Goal: Task Accomplishment & Management: Use online tool/utility

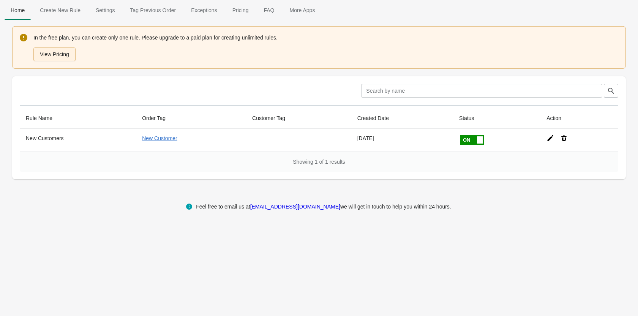
click at [59, 57] on button "View Pricing" at bounding box center [54, 54] width 42 height 14
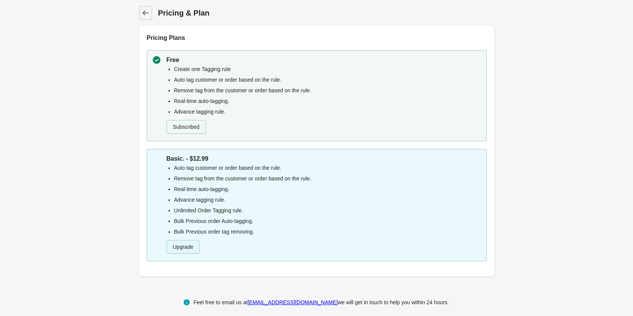
click at [177, 252] on button "Upgrade" at bounding box center [182, 247] width 33 height 14
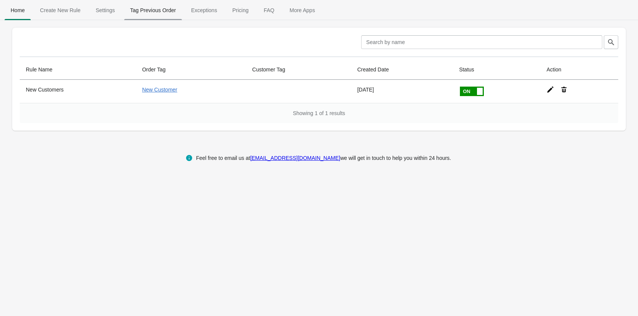
click at [157, 5] on span "Tag Previous Order" at bounding box center [153, 10] width 58 height 14
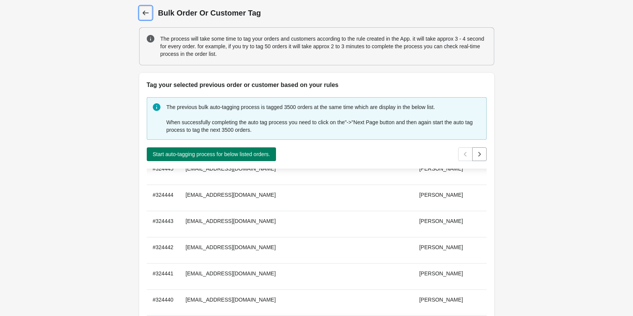
click at [145, 15] on icon at bounding box center [146, 13] width 8 height 8
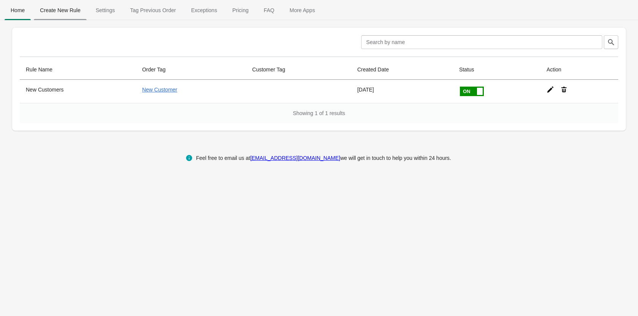
click at [63, 7] on span "Create New Rule" at bounding box center [60, 10] width 53 height 14
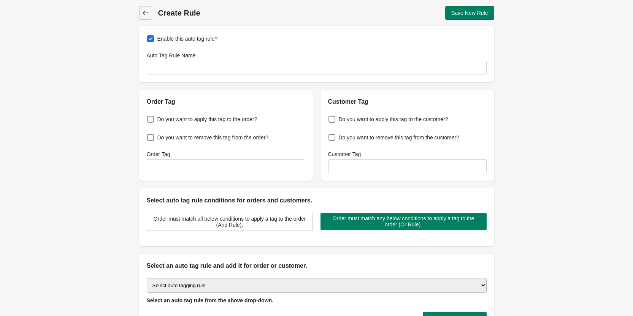
click at [221, 119] on span "Do you want to apply this tag to the order?" at bounding box center [207, 120] width 100 height 8
click at [149, 117] on input "Do you want to apply this tag to the order?" at bounding box center [149, 117] width 0 height 0
checkbox input "true"
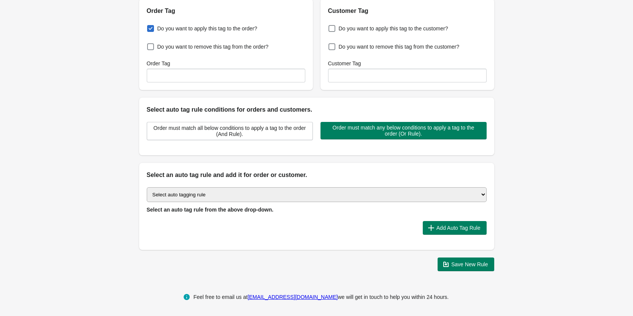
scroll to position [92, 0]
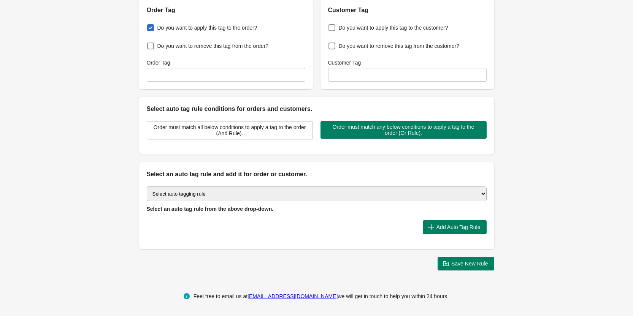
click at [236, 196] on select "Select auto tagging rule Tag by order amount Tag based on the order count (Volu…" at bounding box center [317, 194] width 340 height 15
select select "2"
click at [147, 187] on select "Select auto tagging rule Tag by order amount Tag based on the order count (Volu…" at bounding box center [317, 194] width 340 height 15
click at [467, 226] on span "Add Auto Tag Rule" at bounding box center [458, 227] width 44 height 6
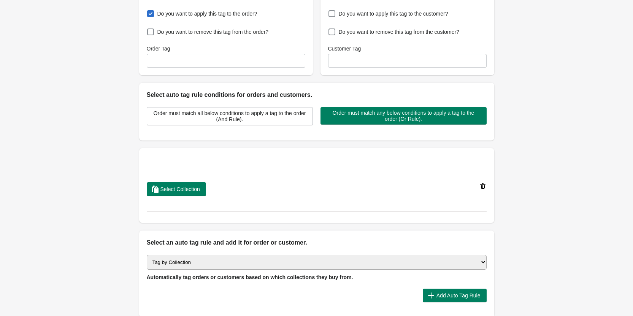
scroll to position [130, 0]
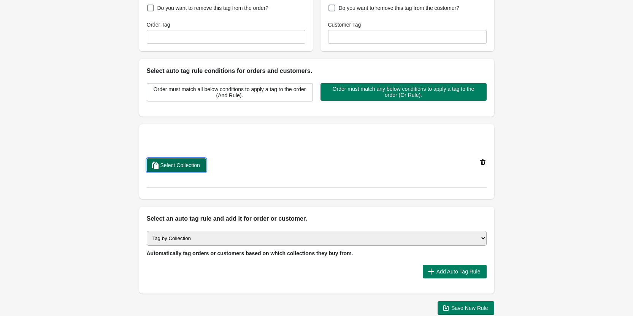
click at [193, 164] on span "Select Collection" at bounding box center [180, 165] width 40 height 6
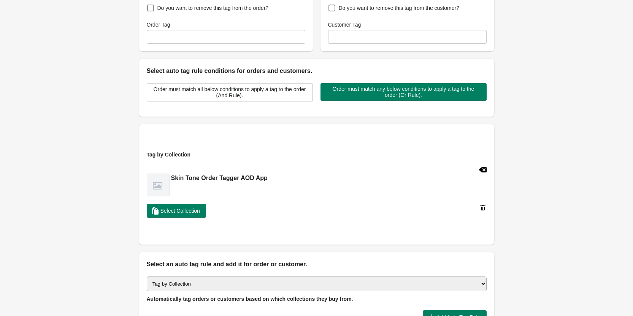
click at [90, 180] on div "Back Create Rule Save New Rule Enable this auto tag rule? Auto Tag Rule Name Or…" at bounding box center [316, 118] width 633 height 496
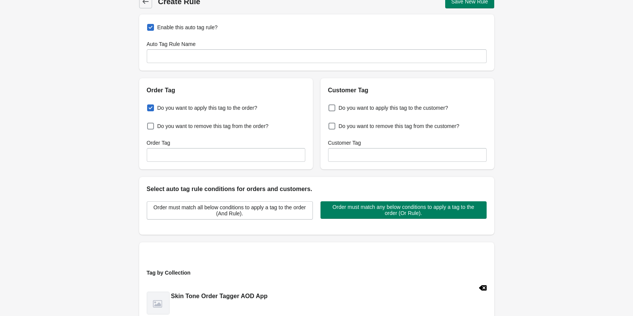
scroll to position [0, 0]
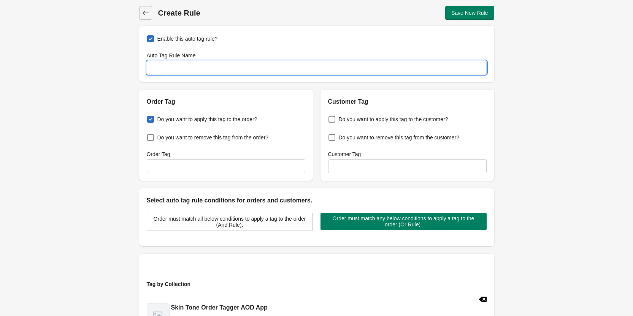
click at [250, 69] on input "Auto Tag Rule Name" at bounding box center [317, 68] width 340 height 14
type input "Skin Tone Order"
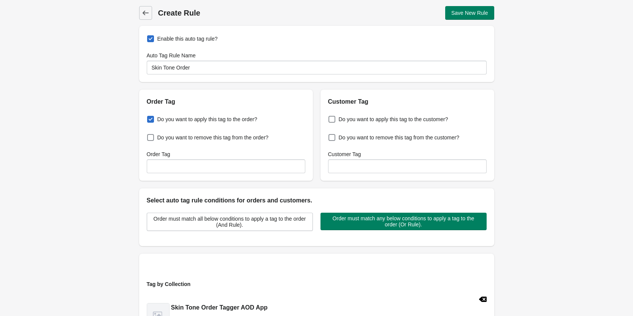
click at [404, 29] on div "Enable this auto tag rule? Auto Tag Rule Name Skin Tone Order" at bounding box center [316, 54] width 355 height 56
click at [466, 8] on button "Save New Rule" at bounding box center [469, 13] width 49 height 14
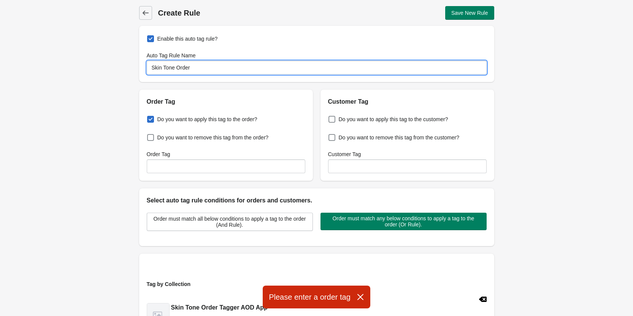
click at [206, 68] on input "Skin Tone Order" at bounding box center [317, 68] width 340 height 14
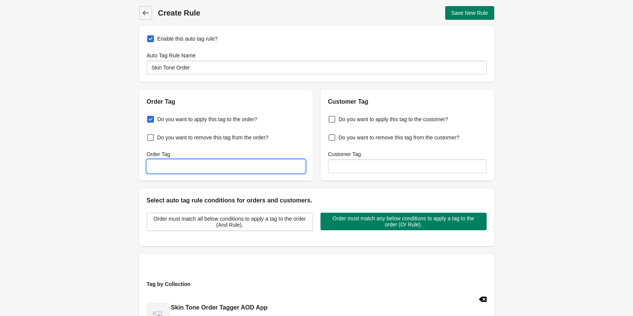
paste input "Skin Tone Order"
type input "Skin Tone Order"
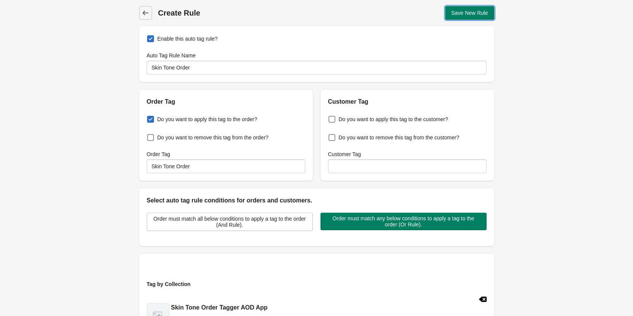
drag, startPoint x: 481, startPoint y: 9, endPoint x: 476, endPoint y: 16, distance: 8.2
click at [480, 9] on button "Save New Rule" at bounding box center [469, 13] width 49 height 14
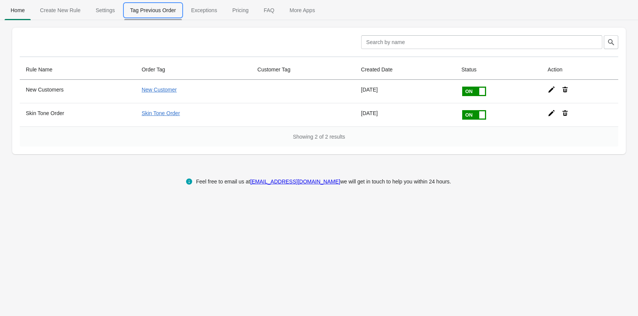
click at [143, 9] on span "Tag Previous Order" at bounding box center [153, 10] width 58 height 14
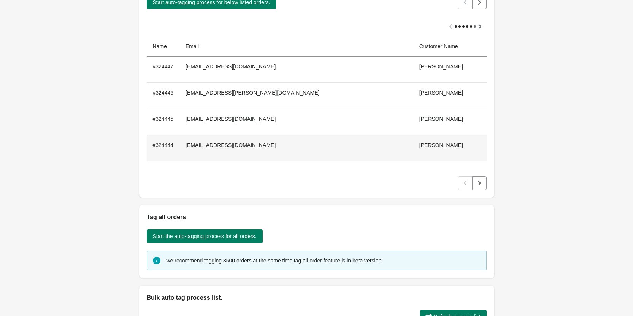
scroll to position [76, 0]
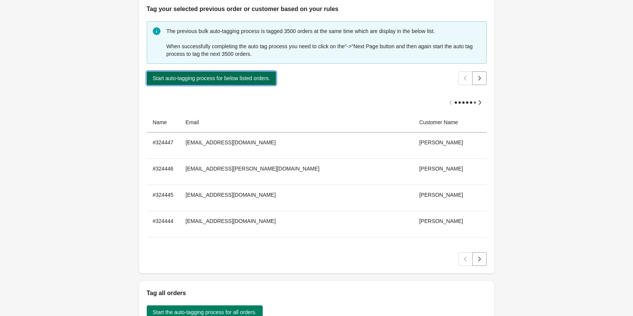
click at [275, 81] on button "Start auto-tagging process for below listed orders." at bounding box center [212, 78] width 130 height 14
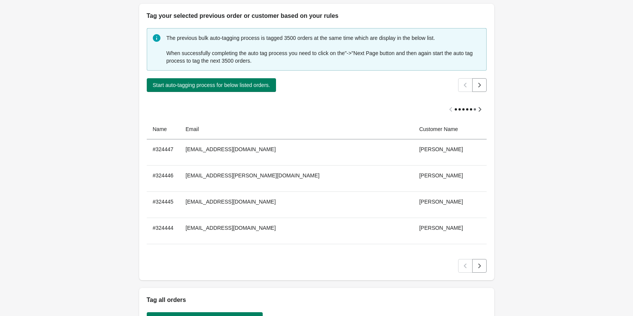
scroll to position [0, 0]
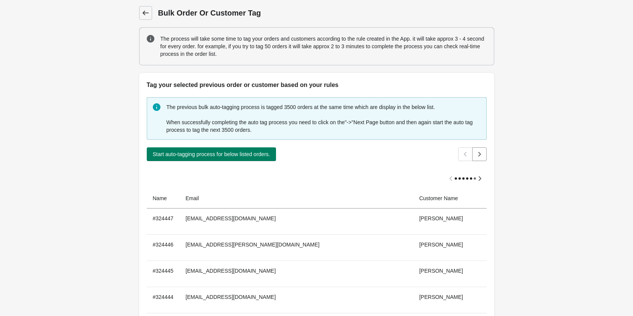
click at [145, 11] on icon at bounding box center [145, 13] width 6 height 5
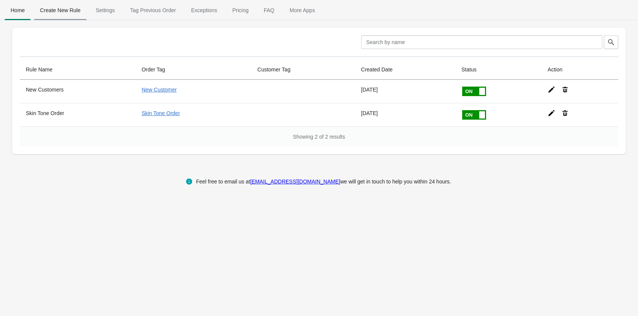
click at [58, 9] on span "Create New Rule" at bounding box center [60, 10] width 53 height 14
click at [73, 13] on span "Create New Rule" at bounding box center [60, 10] width 53 height 14
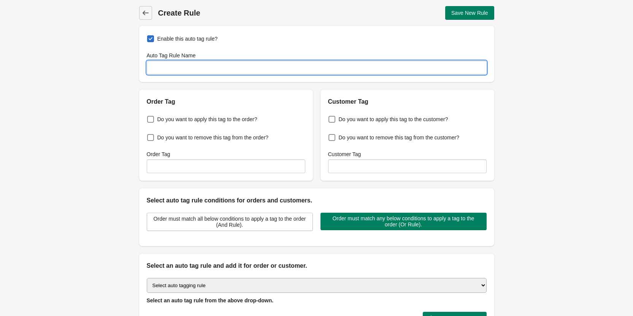
click at [157, 67] on input "Auto Tag Rule Name" at bounding box center [317, 68] width 340 height 14
type input "Sporty Order"
click at [182, 120] on span "Do you want to apply this tag to the order?" at bounding box center [207, 120] width 100 height 8
click at [149, 117] on input "Do you want to apply this tag to the order?" at bounding box center [149, 117] width 0 height 0
checkbox input "true"
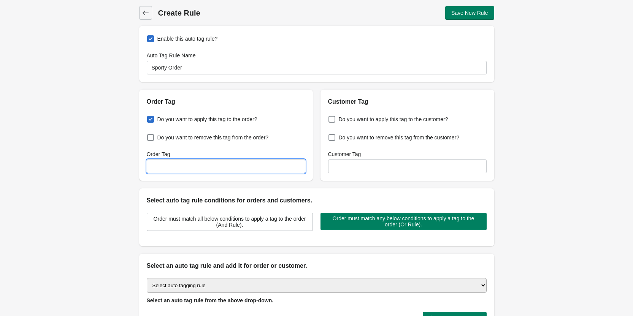
drag, startPoint x: 173, startPoint y: 165, endPoint x: 157, endPoint y: 155, distance: 18.4
click at [170, 165] on input "Order Tag" at bounding box center [226, 167] width 158 height 14
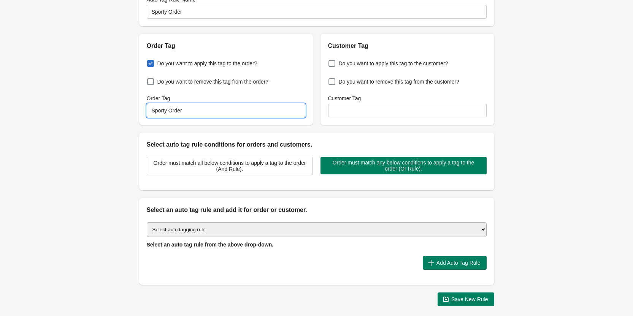
scroll to position [76, 0]
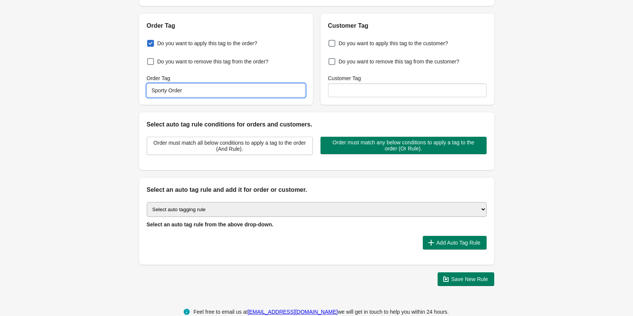
type input "Sporty Order"
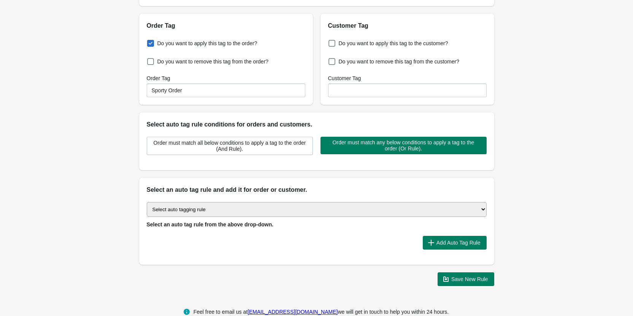
click at [215, 208] on select "Select auto tagging rule Tag by order amount Tag based on the order count (Volu…" at bounding box center [317, 209] width 340 height 15
select select "2"
click at [147, 202] on select "Select auto tagging rule Tag by order amount Tag based on the order count (Volu…" at bounding box center [317, 209] width 340 height 15
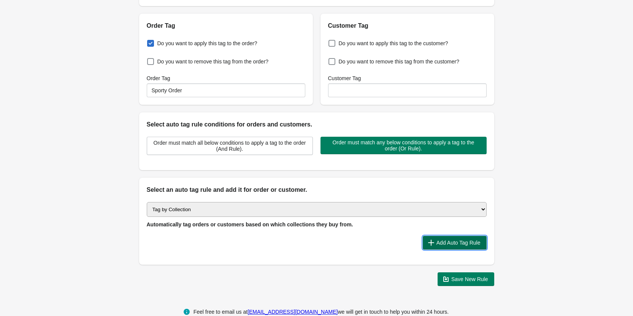
click at [458, 242] on span "Add Auto Tag Rule" at bounding box center [458, 243] width 44 height 6
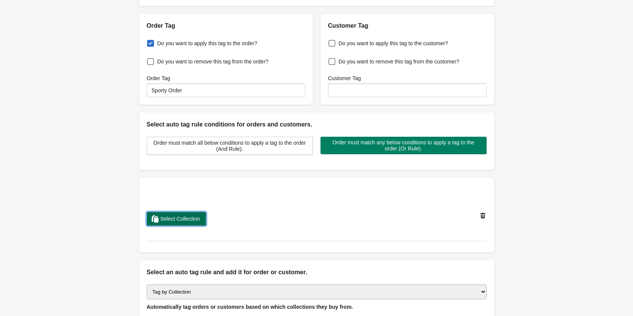
click at [194, 218] on span "Select Collection" at bounding box center [180, 219] width 40 height 6
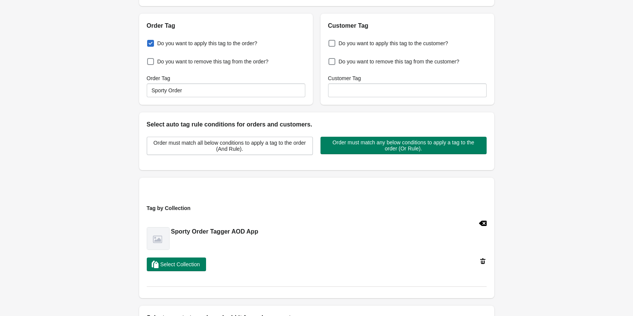
click at [568, 186] on div "Back Create Rule Save New Rule Enable this auto tag rule? Auto Tag Rule Name Sp…" at bounding box center [316, 172] width 633 height 496
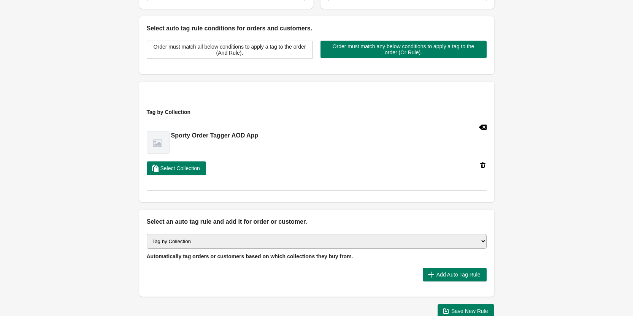
scroll to position [220, 0]
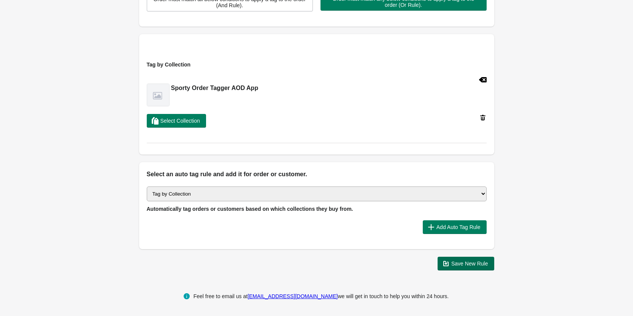
click at [469, 267] on span "Save New Rule" at bounding box center [469, 264] width 37 height 6
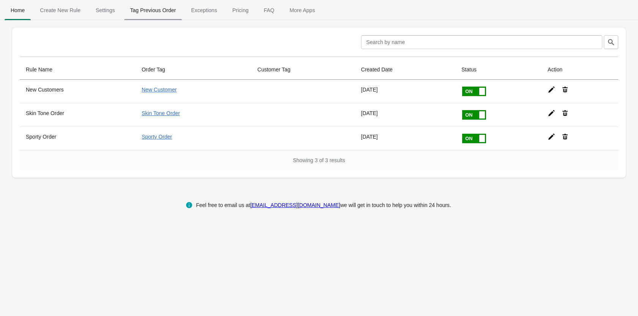
click at [153, 9] on span "Tag Previous Order" at bounding box center [153, 10] width 58 height 14
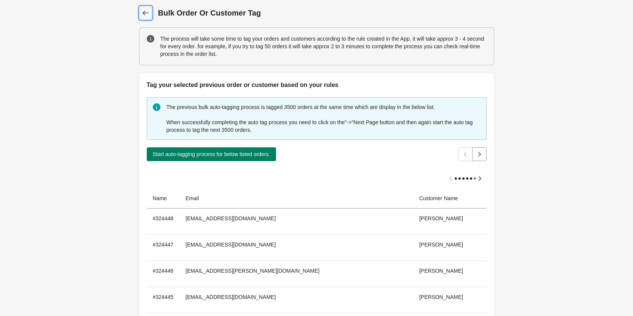
click at [142, 17] on span "Back" at bounding box center [145, 13] width 11 height 11
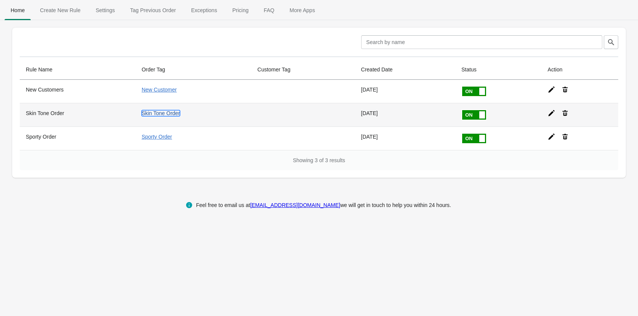
click at [157, 114] on link "Skin Tone Order" at bounding box center [161, 113] width 38 height 6
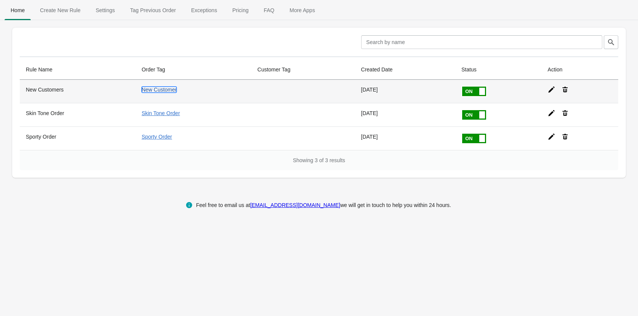
click at [165, 90] on link "New Customer" at bounding box center [159, 90] width 35 height 6
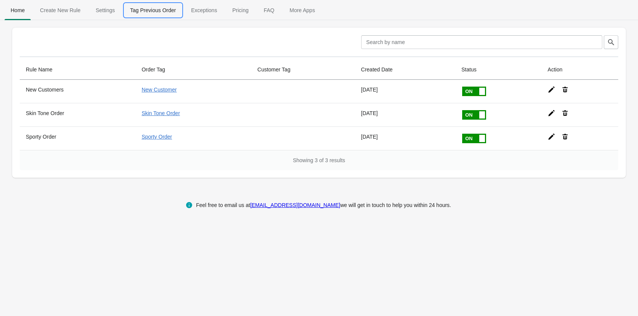
drag, startPoint x: 138, startPoint y: 13, endPoint x: 131, endPoint y: 14, distance: 6.6
click at [136, 14] on span "Tag Previous Order" at bounding box center [153, 10] width 58 height 14
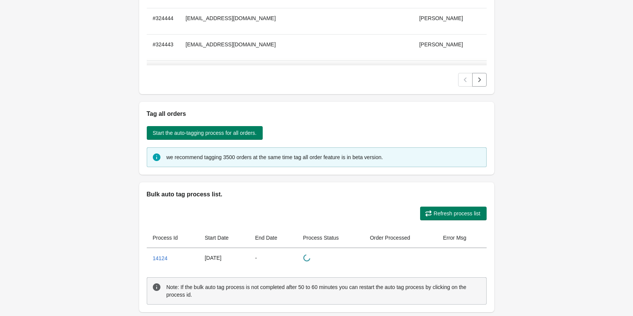
scroll to position [293, 0]
